Goal: Book appointment/travel/reservation

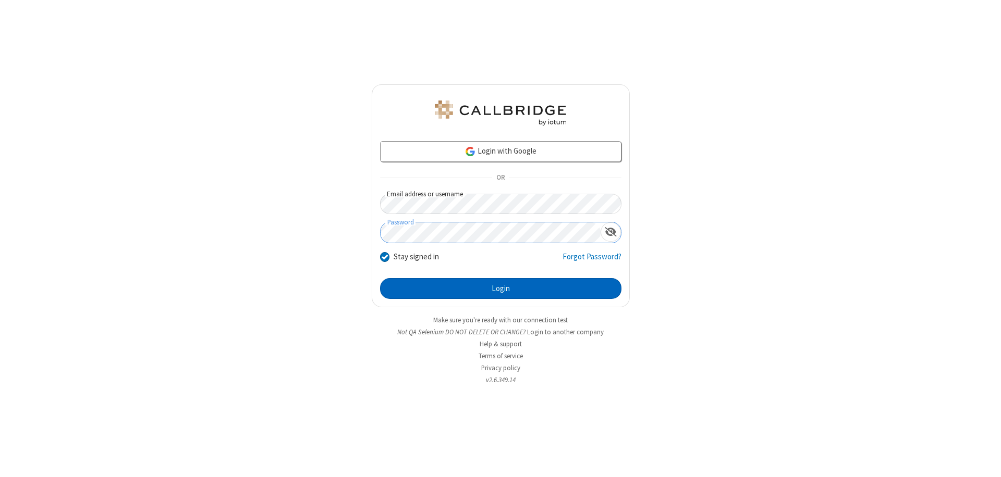
click at [500, 289] on button "Login" at bounding box center [500, 288] width 241 height 21
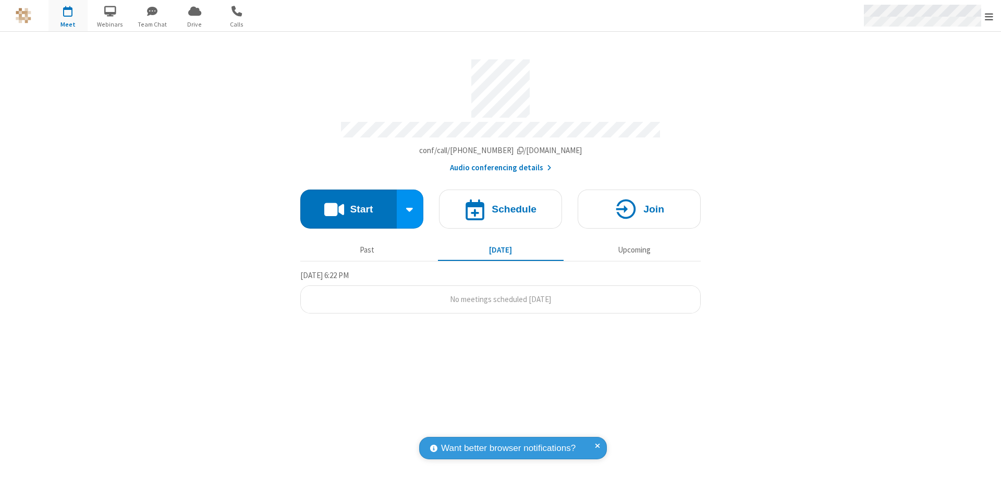
click at [989, 16] on span "Open menu" at bounding box center [989, 16] width 8 height 10
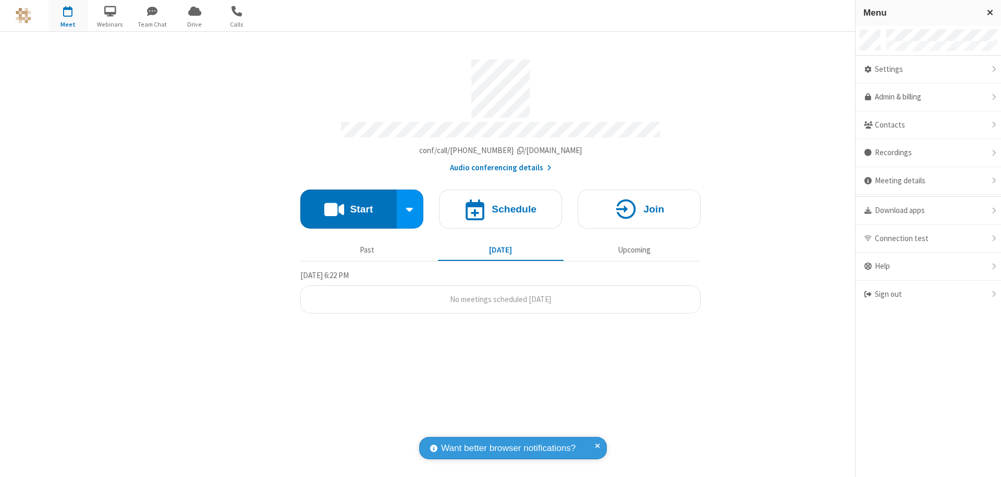
click at [68, 16] on span "button" at bounding box center [67, 11] width 39 height 18
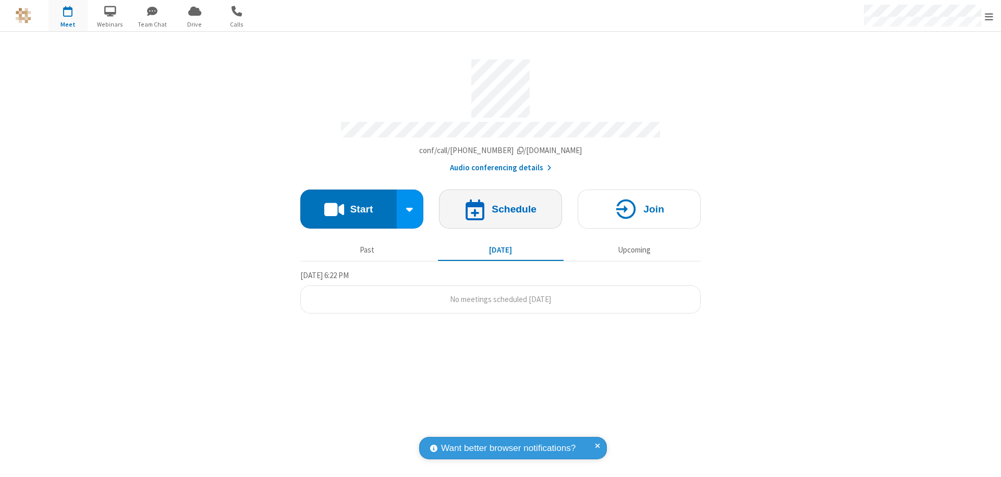
click at [500, 204] on h4 "Schedule" at bounding box center [514, 209] width 45 height 10
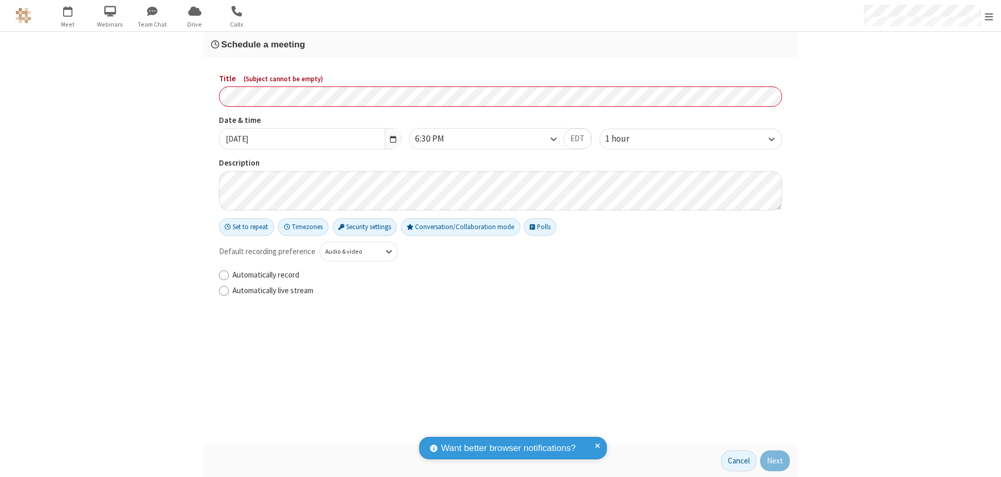
click at [500, 44] on h3 "Schedule a meeting" at bounding box center [500, 45] width 579 height 10
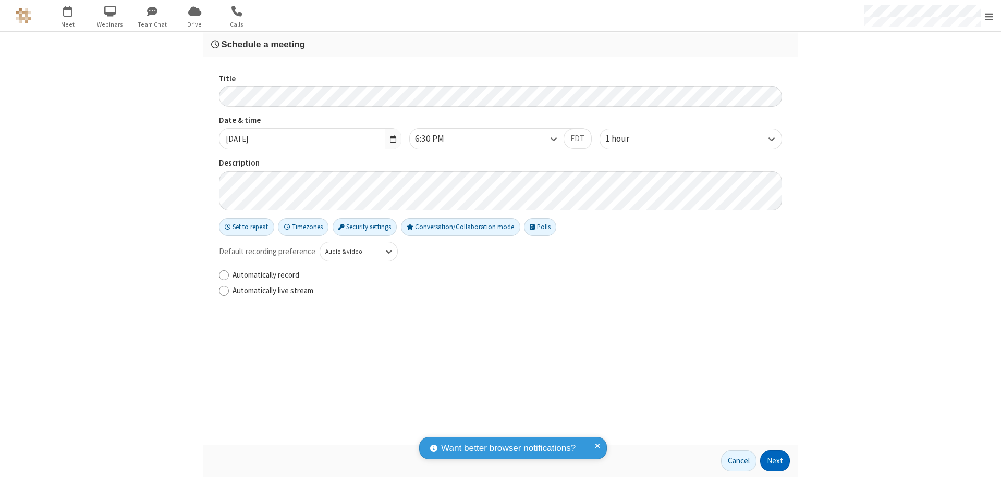
click at [775, 461] on button "Next" at bounding box center [775, 461] width 30 height 21
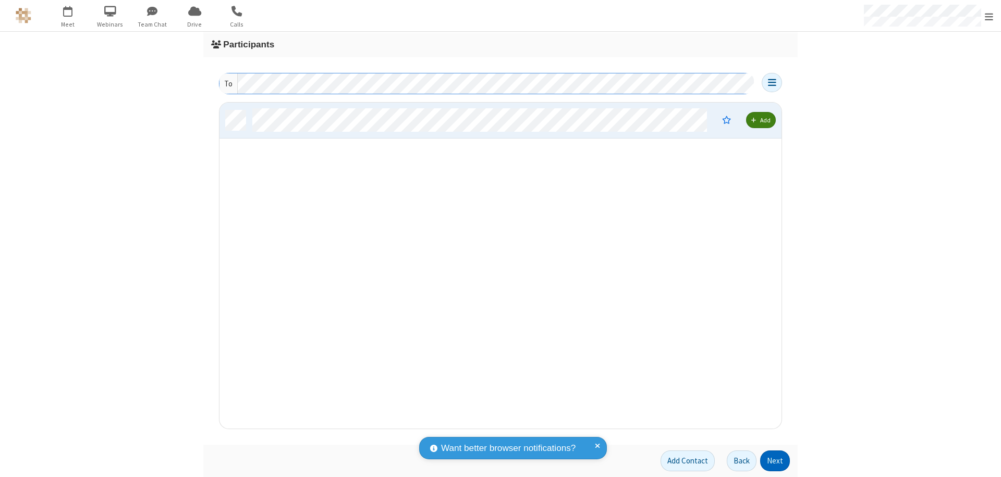
click at [775, 461] on button "Next" at bounding box center [775, 461] width 30 height 21
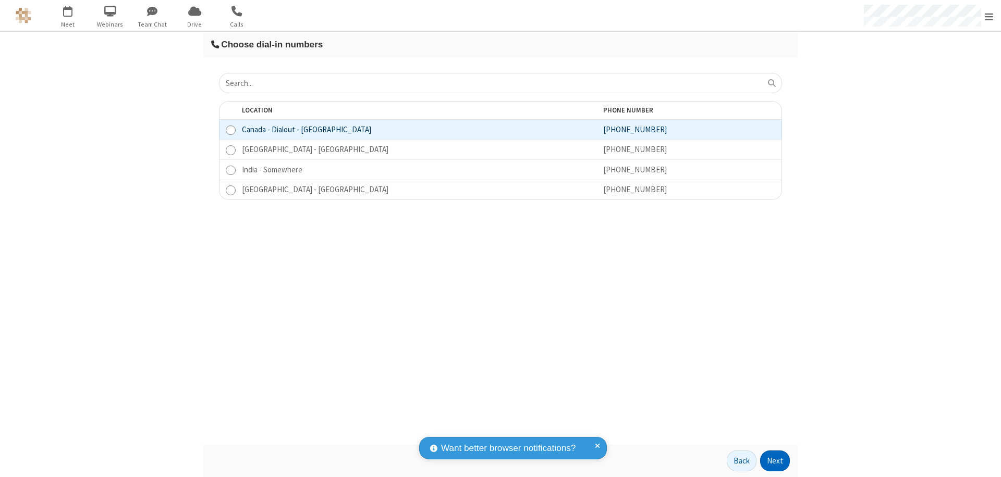
click at [775, 461] on button "Next" at bounding box center [775, 461] width 30 height 21
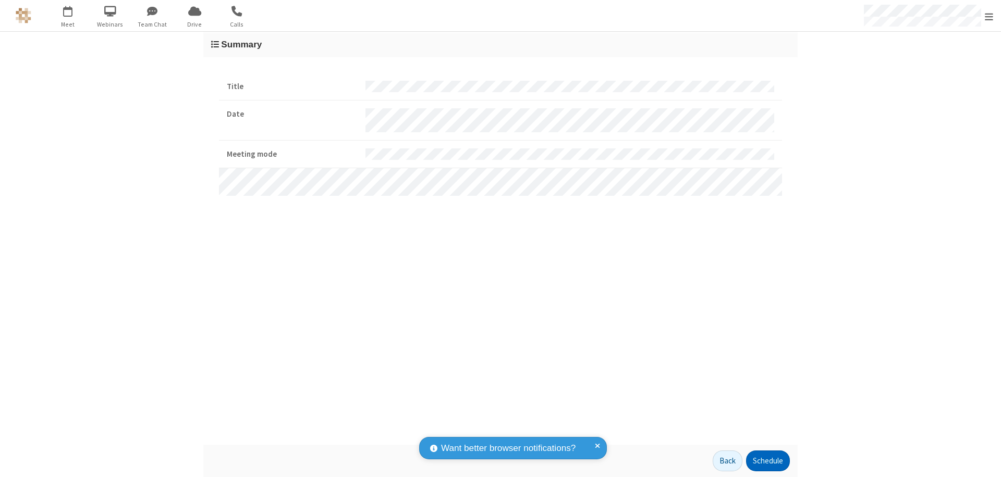
click at [767, 461] on button "Schedule" at bounding box center [768, 461] width 44 height 21
